Goal: Task Accomplishment & Management: Manage account settings

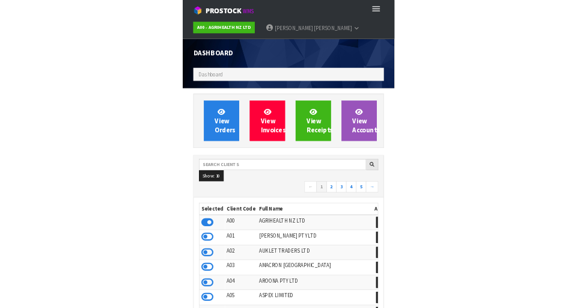
scroll to position [951, 343]
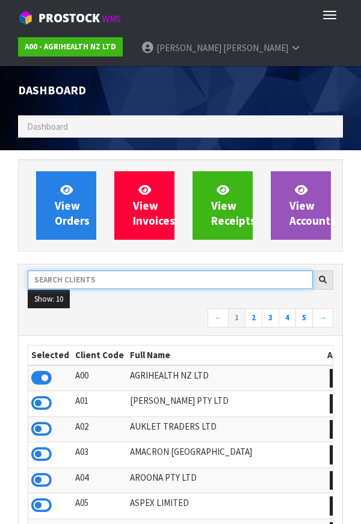
click at [194, 275] on input "text" at bounding box center [170, 279] width 285 height 19
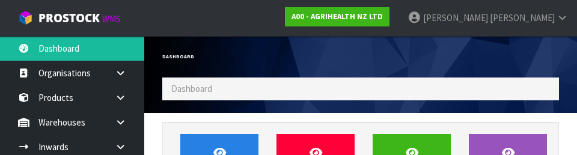
scroll to position [92, 0]
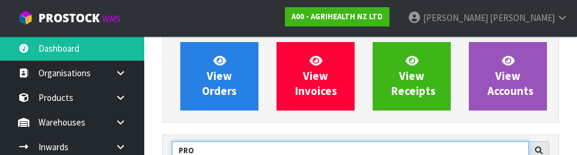
type input "PRO"
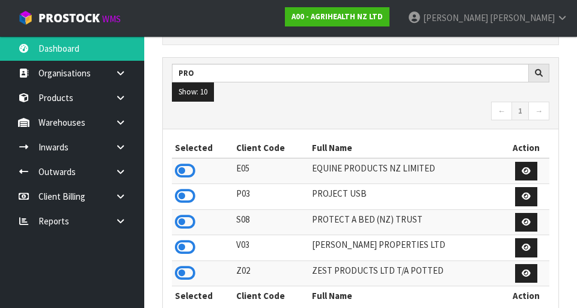
scroll to position [176, 0]
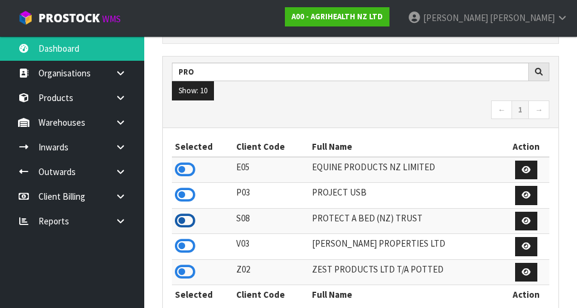
click at [189, 222] on icon at bounding box center [185, 221] width 20 height 18
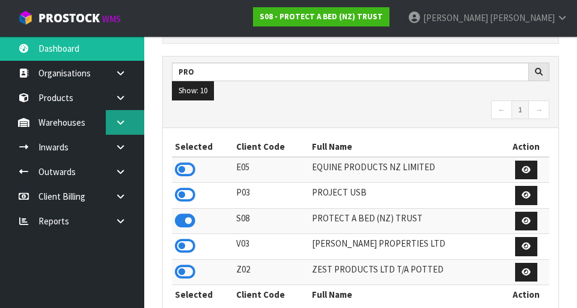
click at [122, 123] on icon at bounding box center [120, 122] width 11 height 9
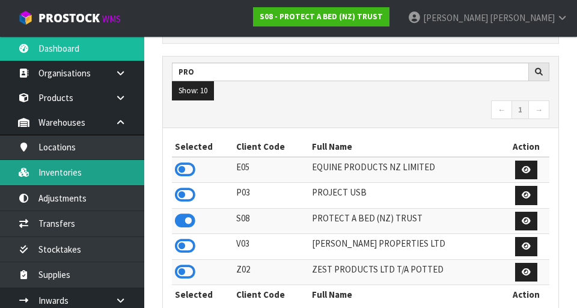
click at [64, 175] on link "Inventories" at bounding box center [72, 172] width 144 height 25
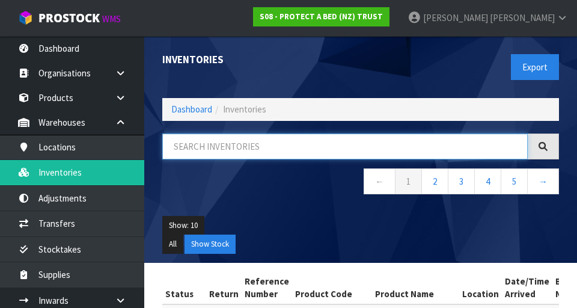
click at [242, 151] on input "text" at bounding box center [344, 146] width 365 height 26
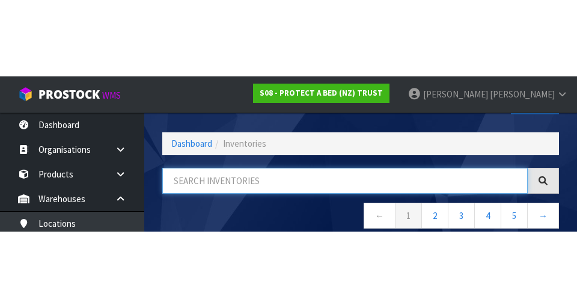
scroll to position [69, 0]
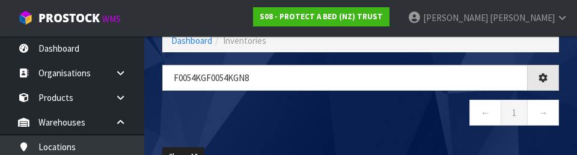
click at [360, 117] on nav "← 1 →" at bounding box center [360, 114] width 397 height 29
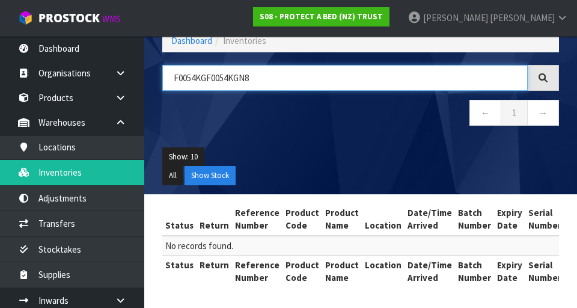
click at [206, 79] on input "F0054KGF0054KGN8" at bounding box center [344, 78] width 365 height 26
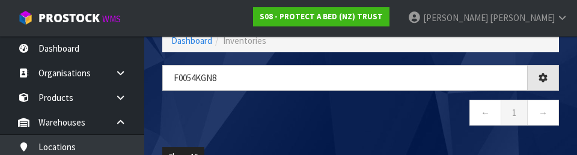
click at [360, 119] on nav "← 1 →" at bounding box center [360, 114] width 397 height 29
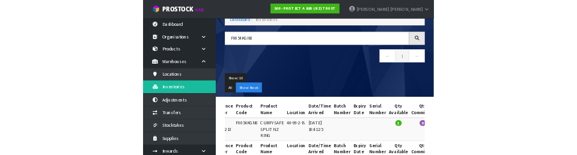
scroll to position [0, 0]
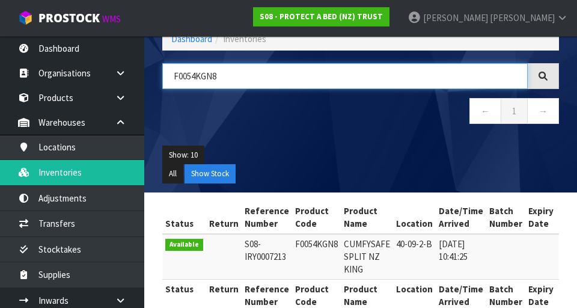
click at [246, 78] on input "F0054KGN8" at bounding box center [344, 76] width 365 height 26
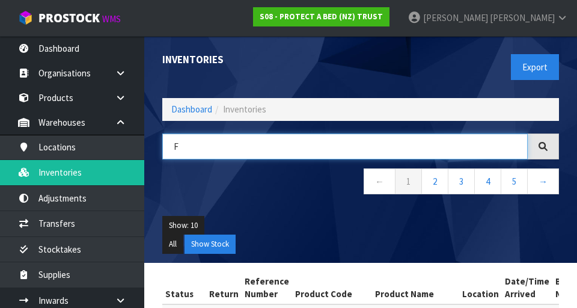
click at [243, 144] on input "F" at bounding box center [344, 146] width 365 height 26
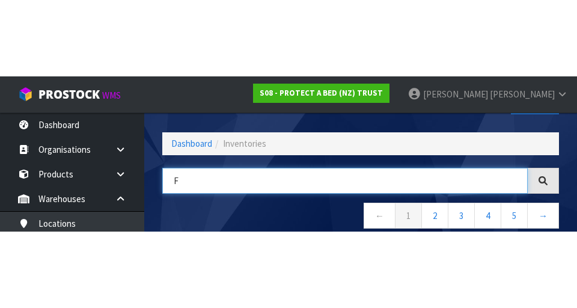
scroll to position [69, 0]
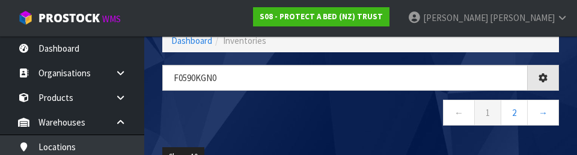
click at [360, 133] on div "F0590Kgn0 ← 1 2 →" at bounding box center [360, 101] width 415 height 73
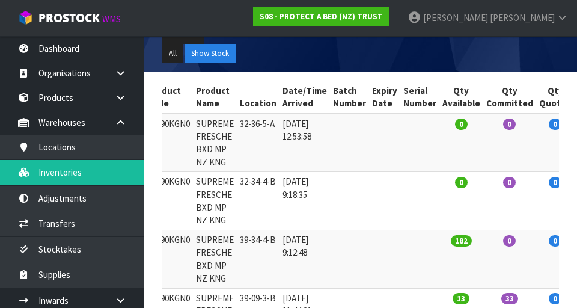
scroll to position [0, 0]
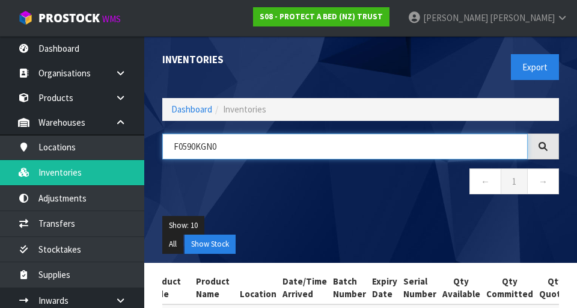
click at [297, 141] on input "F0590KGN0" at bounding box center [344, 146] width 365 height 26
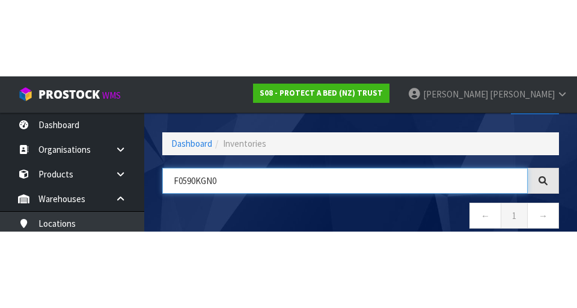
scroll to position [69, 0]
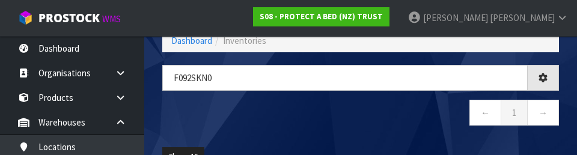
click at [360, 130] on div "F092SKn0 ← 1 →" at bounding box center [360, 101] width 415 height 73
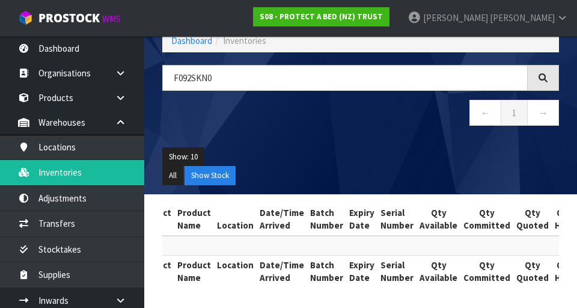
scroll to position [0, 0]
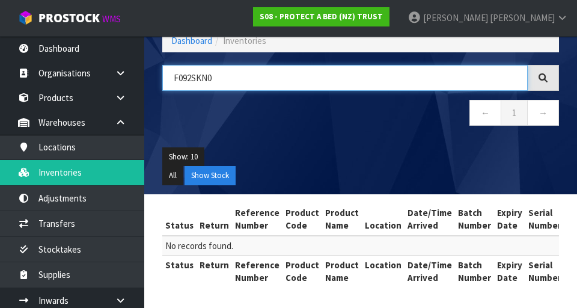
click at [185, 81] on input "F092SKN0" at bounding box center [344, 78] width 365 height 26
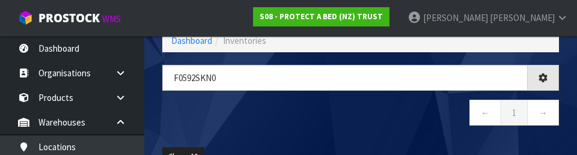
click at [186, 129] on nav "← 1 →" at bounding box center [360, 114] width 397 height 29
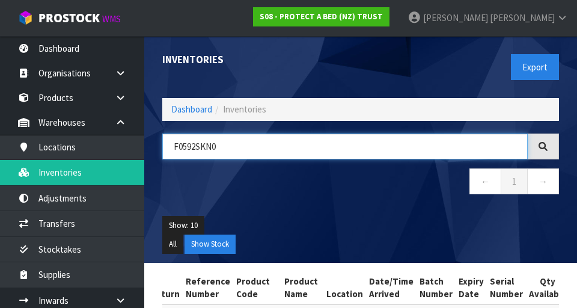
click at [231, 146] on input "F0592SKN0" at bounding box center [344, 146] width 365 height 26
click at [228, 149] on input "F0592SKN0" at bounding box center [344, 146] width 365 height 26
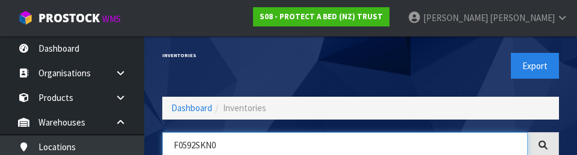
scroll to position [69, 0]
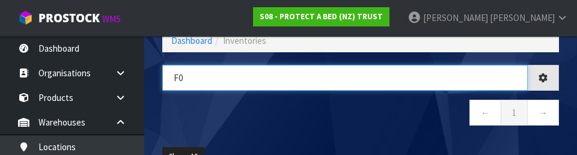
type input "F"
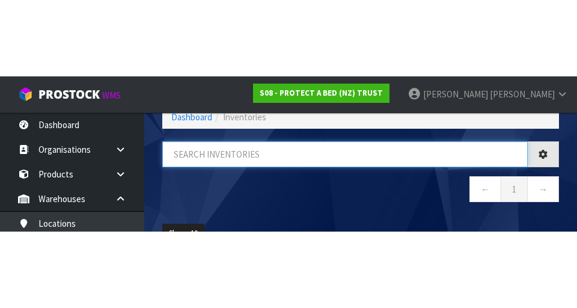
scroll to position [0, 0]
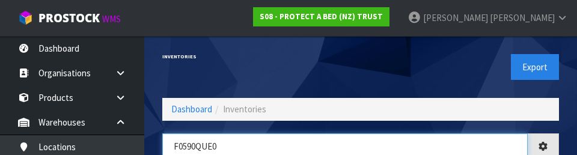
type input "F0590QUE0"
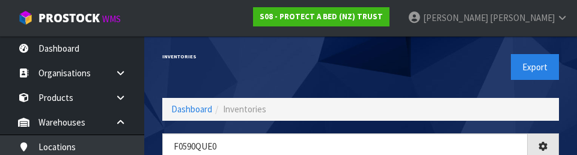
click at [360, 69] on div "Export" at bounding box center [464, 67] width 207 height 62
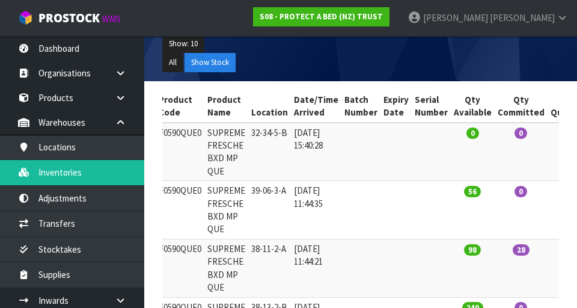
scroll to position [0, 228]
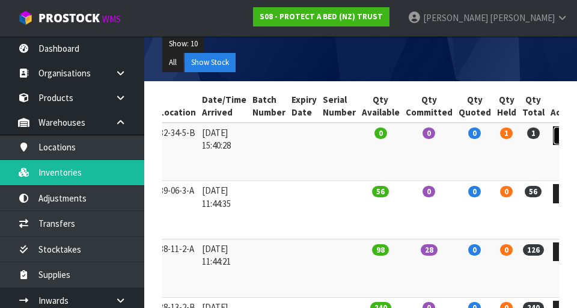
click at [360, 139] on link at bounding box center [564, 135] width 22 height 19
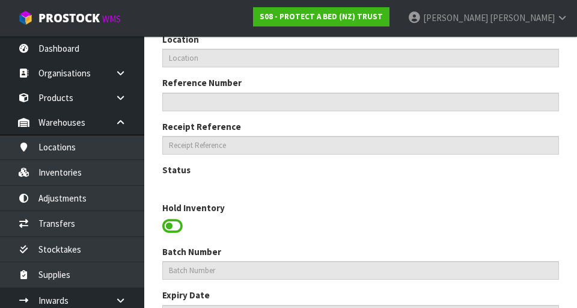
type input "F0590QUE0"
type input "SUPREME FRESCHE BXD MP QUE"
type input "32-34-5-B"
type input "S08-IRY0007505"
type textarea "PD"
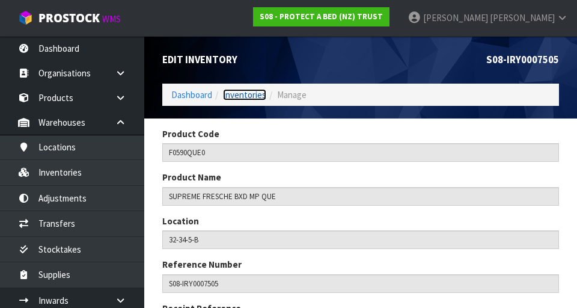
click at [252, 90] on link "Inventories" at bounding box center [244, 94] width 43 height 11
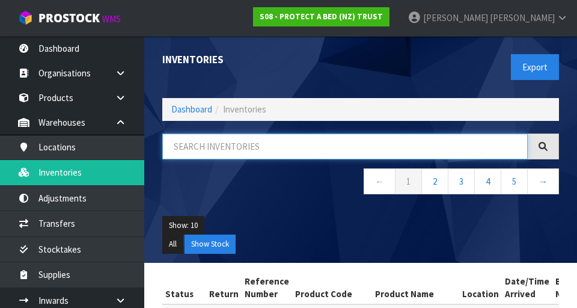
paste input "F0590QUE0"
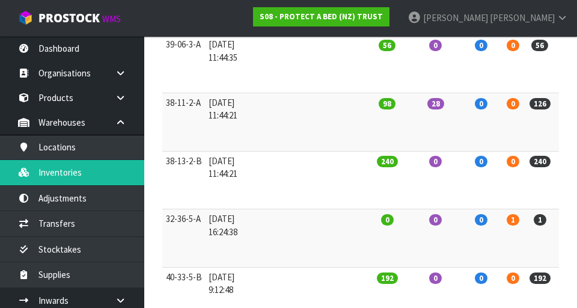
scroll to position [0, 228]
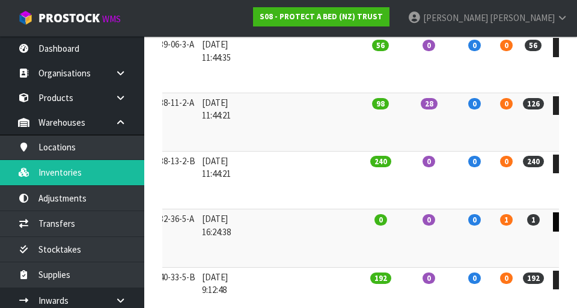
type input "F0590QUE0"
click at [360, 226] on link at bounding box center [564, 221] width 22 height 19
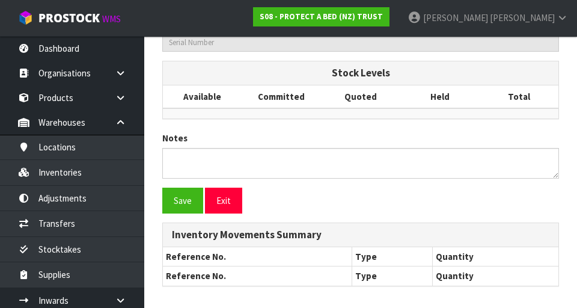
type input "F0590QUE0"
type input "SUPREME FRESCHE BXD MP QUE"
type input "32-36-5-A"
type input "S08-IRY0008909"
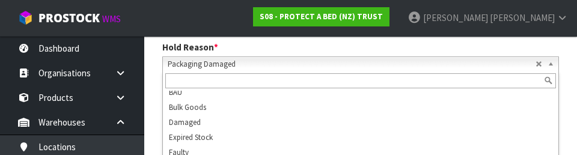
scroll to position [384, 0]
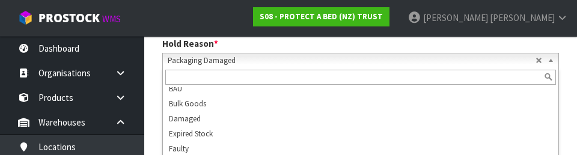
click at [360, 99] on section "Product Code F0590QUE0 Product Name SUPREME FRESCHE BXD MP QUE Location 32-36-5…" at bounding box center [360, 127] width 433 height 797
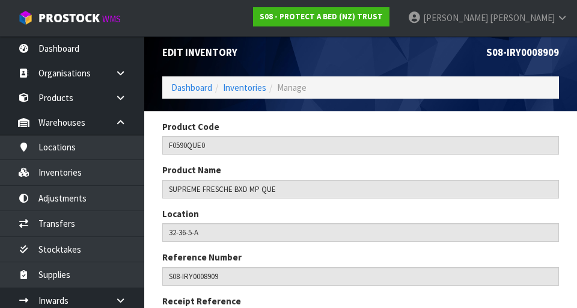
scroll to position [0, 0]
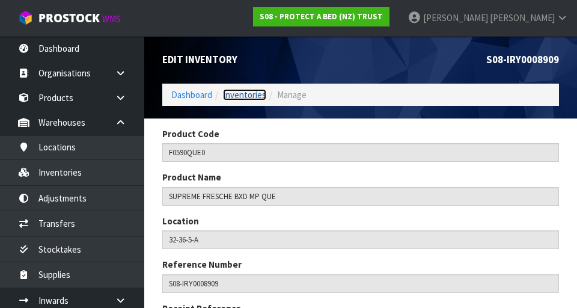
click at [246, 91] on link "Inventories" at bounding box center [244, 94] width 43 height 11
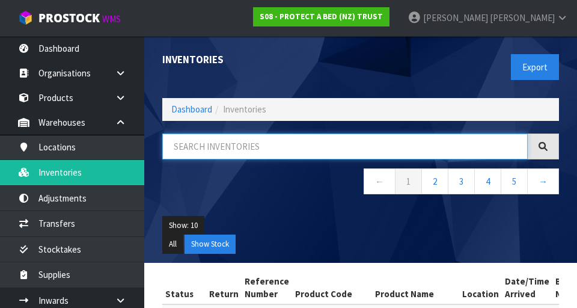
paste input "F0590QUE0"
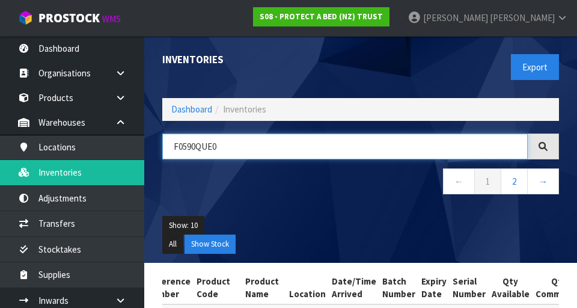
click at [237, 148] on input "F0590QUE0" at bounding box center [344, 146] width 365 height 26
click at [239, 150] on input "F0590QUE0" at bounding box center [344, 146] width 365 height 26
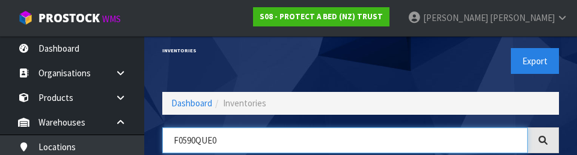
scroll to position [69, 0]
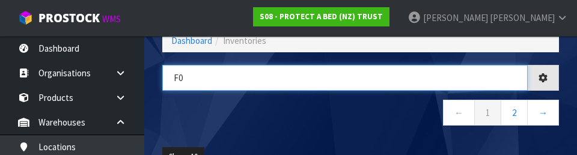
type input "F"
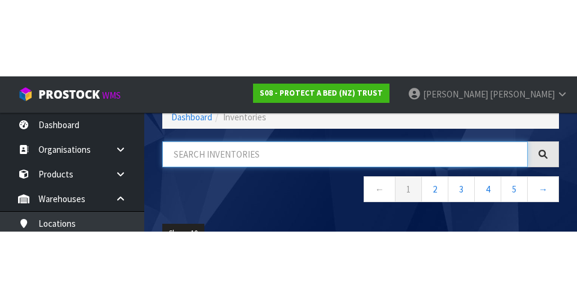
scroll to position [0, 0]
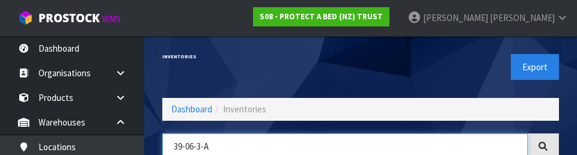
type input "39-06-3-A"
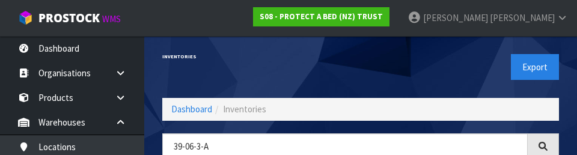
click at [360, 69] on div "Export" at bounding box center [464, 67] width 207 height 62
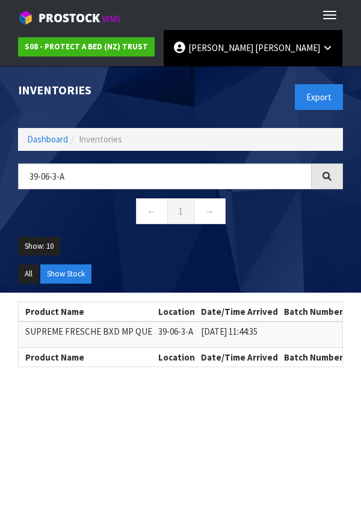
click at [255, 49] on span "[PERSON_NAME]" at bounding box center [287, 47] width 65 height 11
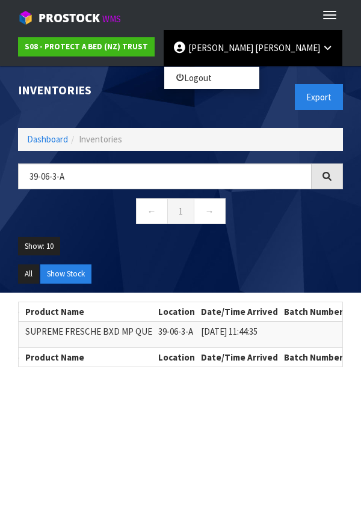
click at [194, 93] on div "Export" at bounding box center [265, 97] width 171 height 62
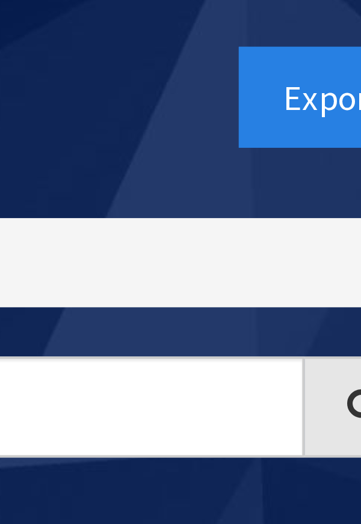
click at [236, 159] on div "Inventories Export Dashboard Inventories 39-06-3-A ← 1 → Show: 10 5 10 25 50 Al…" at bounding box center [180, 179] width 343 height 227
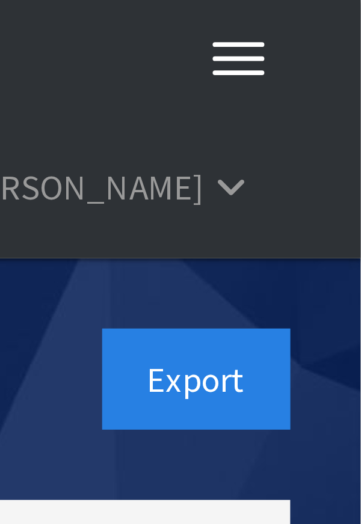
click at [276, 88] on div "Export" at bounding box center [265, 97] width 171 height 62
